Goal: Obtain resource: Download file/media

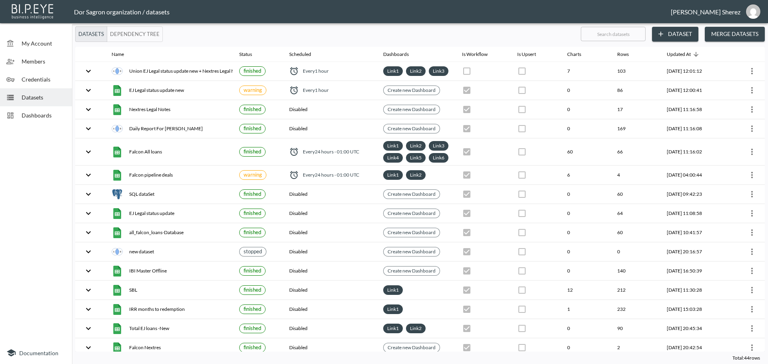
click at [42, 115] on span "Dashboards" at bounding box center [44, 115] width 44 height 8
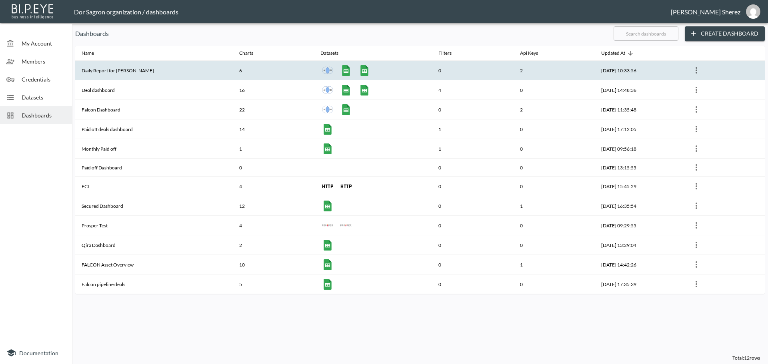
click at [114, 70] on th "Daily Report for [PERSON_NAME]" at bounding box center [154, 71] width 158 height 20
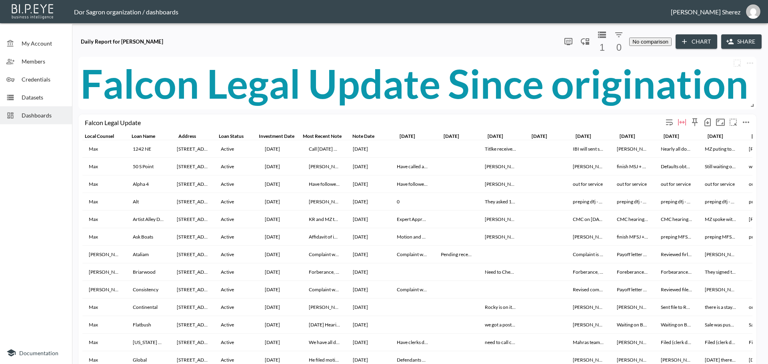
click at [707, 121] on icon "button" at bounding box center [707, 122] width 3 height 3
click at [658, 132] on li "Download CSV ( 41 Rows )" at bounding box center [666, 130] width 94 height 14
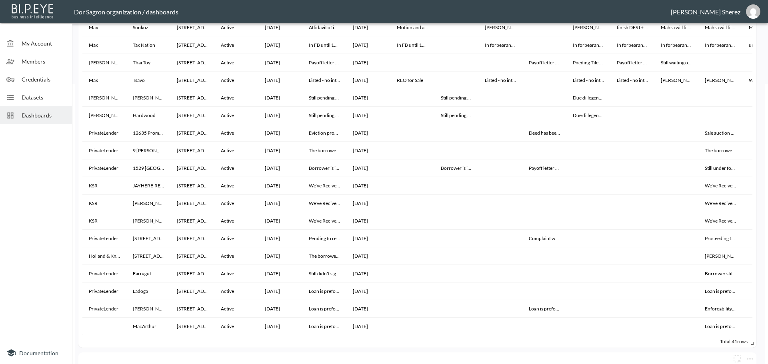
scroll to position [480, 0]
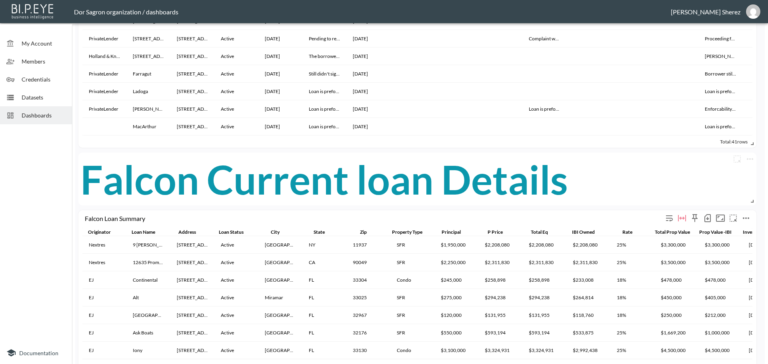
click at [708, 214] on icon "button" at bounding box center [708, 219] width 10 height 10
click at [653, 225] on li "Download CSV ( 45 Rows )" at bounding box center [666, 226] width 94 height 14
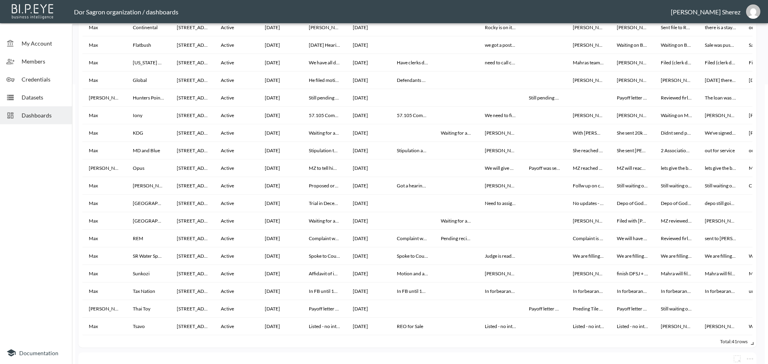
scroll to position [0, 0]
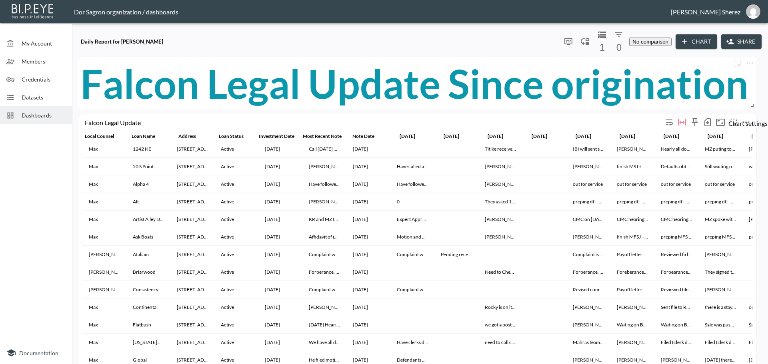
click at [746, 122] on icon "more" at bounding box center [746, 123] width 6 height 2
click at [729, 128] on li "Edit" at bounding box center [728, 129] width 62 height 14
drag, startPoint x: 453, startPoint y: 100, endPoint x: 310, endPoint y: 98, distance: 142.8
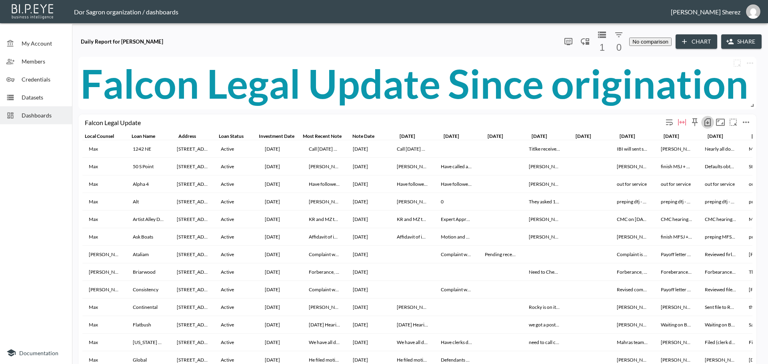
click at [706, 118] on icon "button" at bounding box center [708, 123] width 10 height 10
click at [673, 127] on li "Download CSV ( 41 Rows )" at bounding box center [666, 130] width 94 height 14
